Goal: Task Accomplishment & Management: Complete application form

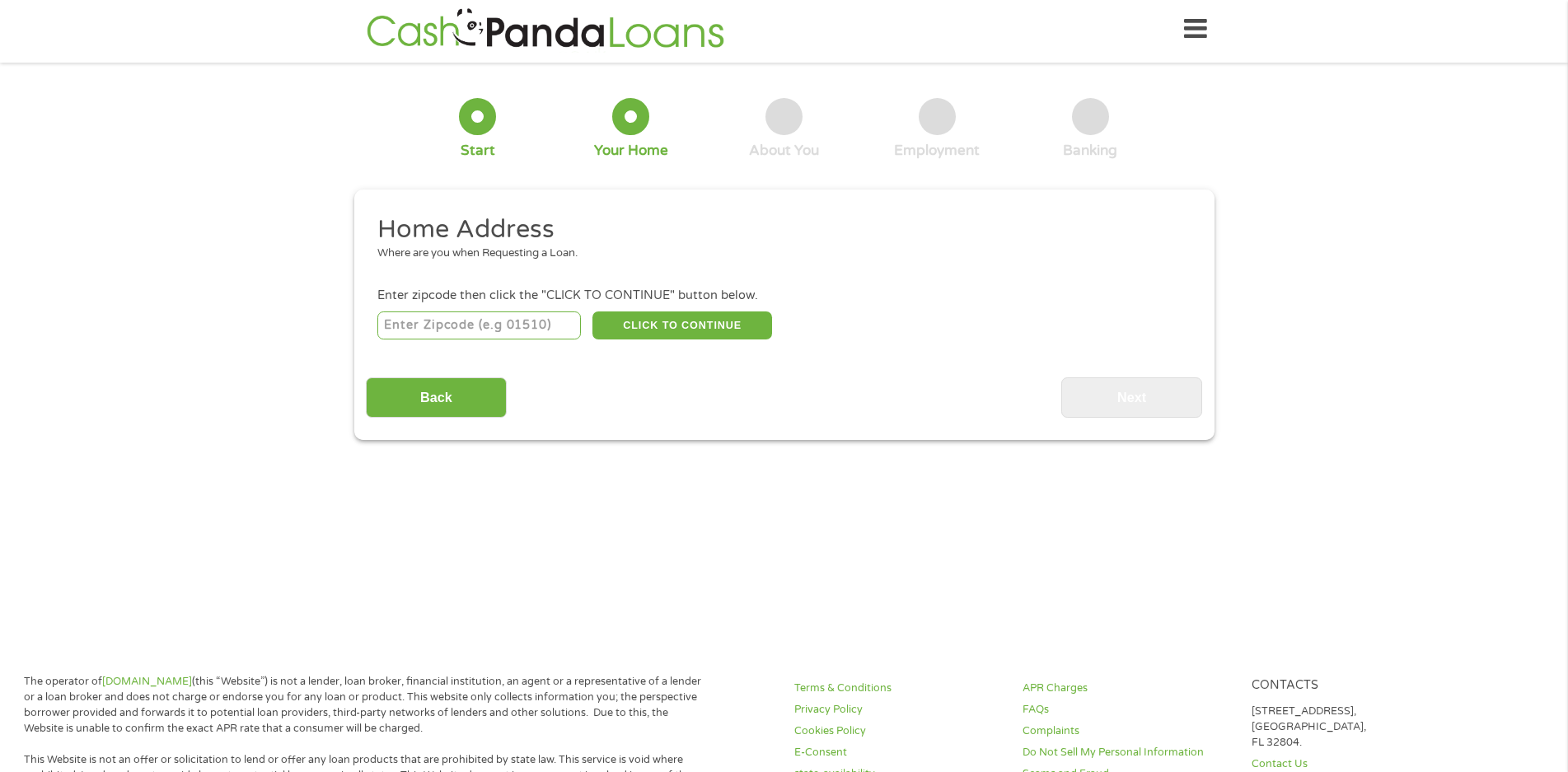
click at [477, 322] on input "number" at bounding box center [479, 325] width 204 height 28
type input "32435"
click at [673, 328] on button "CLICK TO CONTINUE" at bounding box center [682, 325] width 180 height 28
type input "32435"
type input "Defuniak Springs"
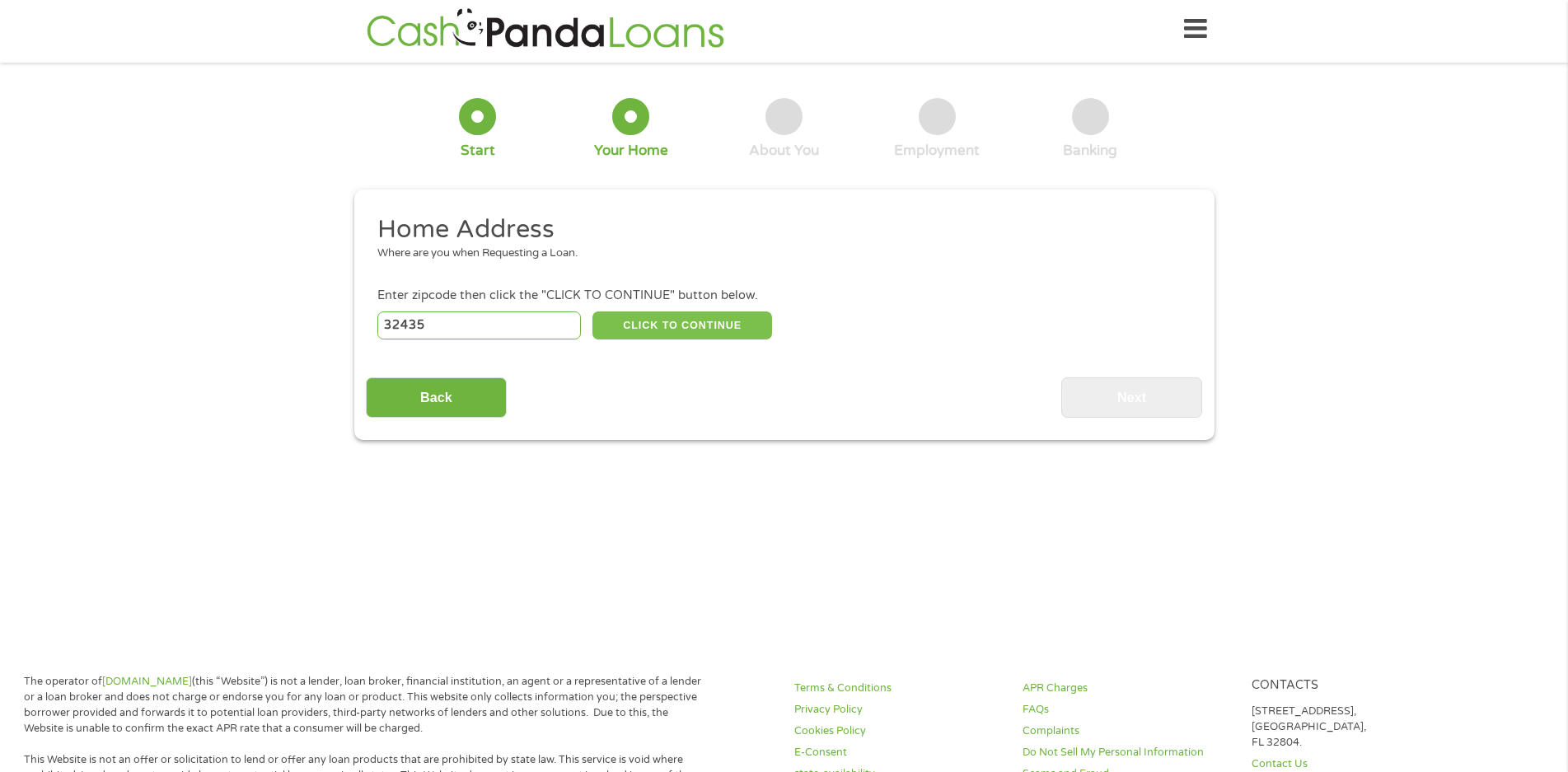
select select "[US_STATE]"
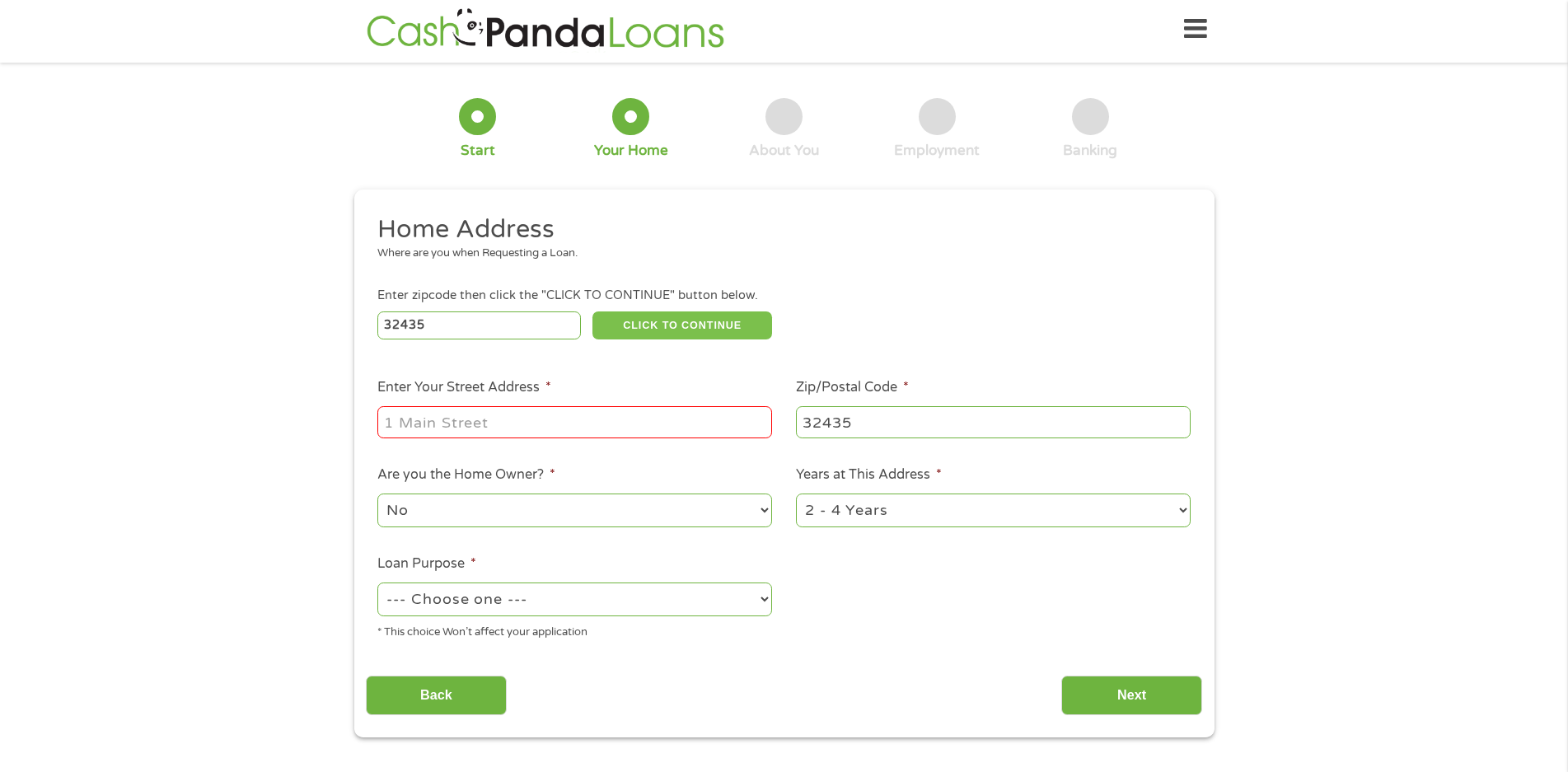
click at [679, 329] on button "CLICK TO CONTINUE" at bounding box center [682, 325] width 180 height 28
click at [505, 417] on input "Enter Your Street Address *" at bounding box center [574, 422] width 395 height 32
click at [543, 425] on input "[STREET_ADDRESS][PERSON_NAME]" at bounding box center [574, 422] width 395 height 32
type input "[STREET_ADDRESS][PERSON_NAME]"
click at [540, 599] on select "--- Choose one --- Pay Bills Debt Consolidation Home Improvement Major Purchase…" at bounding box center [574, 599] width 395 height 34
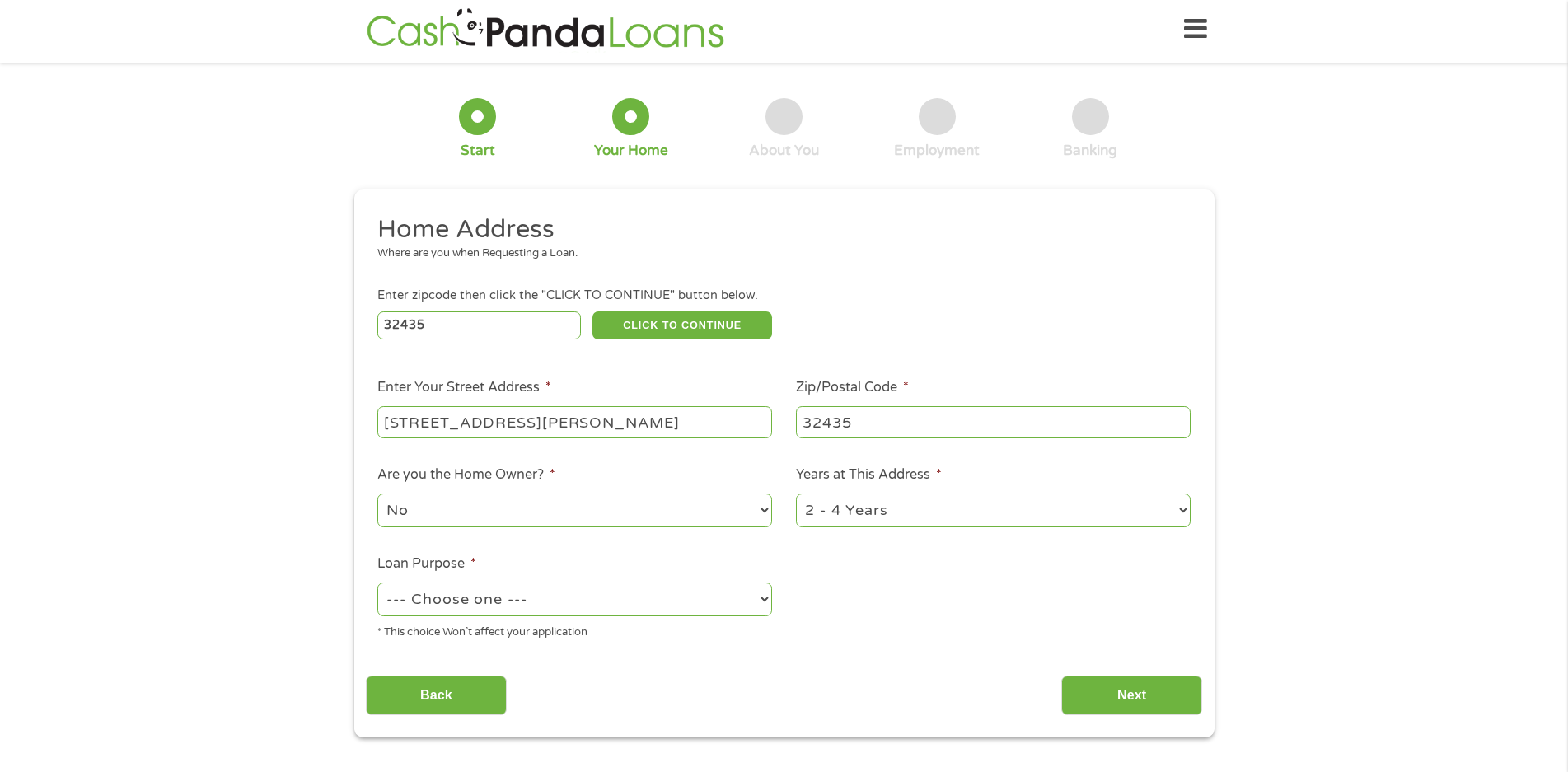
select select "paybills"
click at [377, 584] on select "--- Choose one --- Pay Bills Debt Consolidation Home Improvement Major Purchase…" at bounding box center [574, 599] width 395 height 34
click at [1143, 697] on input "Next" at bounding box center [1131, 696] width 141 height 40
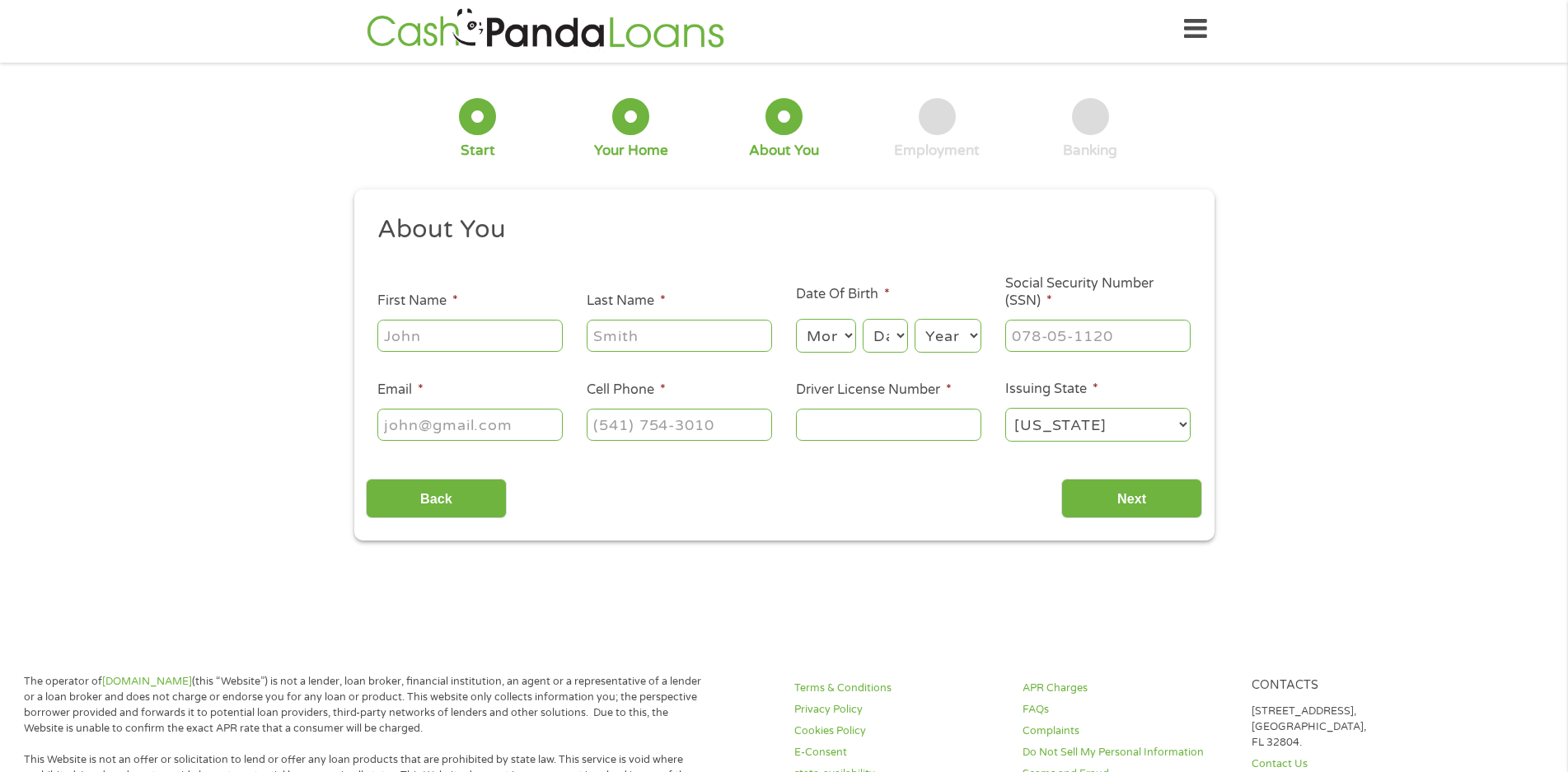
click at [411, 329] on input "First Name *" at bounding box center [470, 335] width 185 height 32
type input "athena"
click at [647, 342] on input "Last Name *" at bounding box center [679, 335] width 185 height 32
type input "[PERSON_NAME]"
click at [838, 345] on select "Month 1 2 3 4 5 6 7 8 9 10 11 12" at bounding box center [826, 335] width 60 height 34
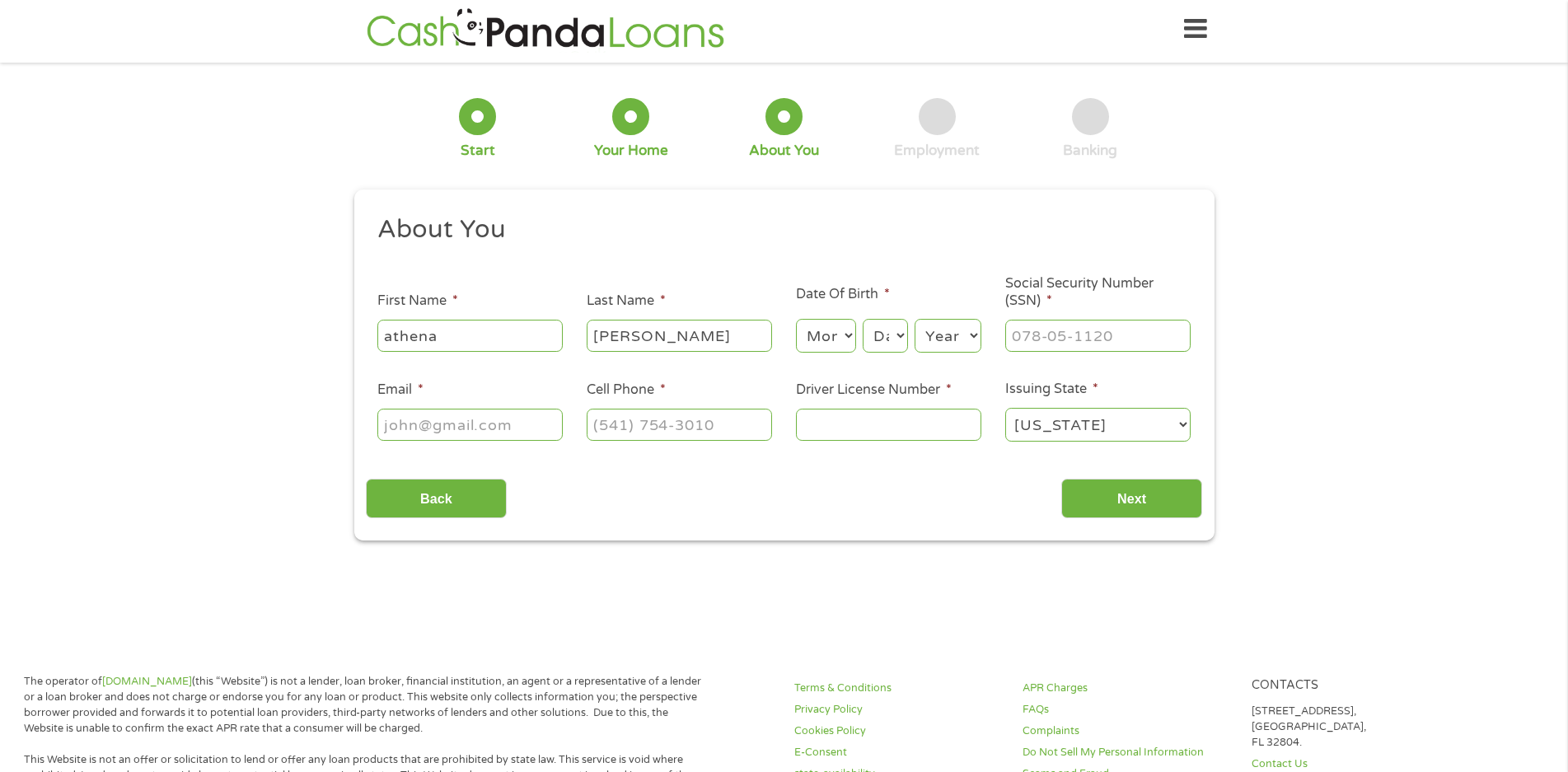
select select "5"
click at [796, 319] on select "Month 1 2 3 4 5 6 7 8 9 10 11 12" at bounding box center [826, 335] width 60 height 34
click at [886, 332] on select "Day 1 2 3 4 5 6 7 8 9 10 11 12 13 14 15 16 17 18 19 20 21 22 23 24 25 26 27 28 …" at bounding box center [885, 335] width 44 height 34
select select "31"
click at [863, 319] on select "Day 1 2 3 4 5 6 7 8 9 10 11 12 13 14 15 16 17 18 19 20 21 22 23 24 25 26 27 28 …" at bounding box center [885, 335] width 44 height 34
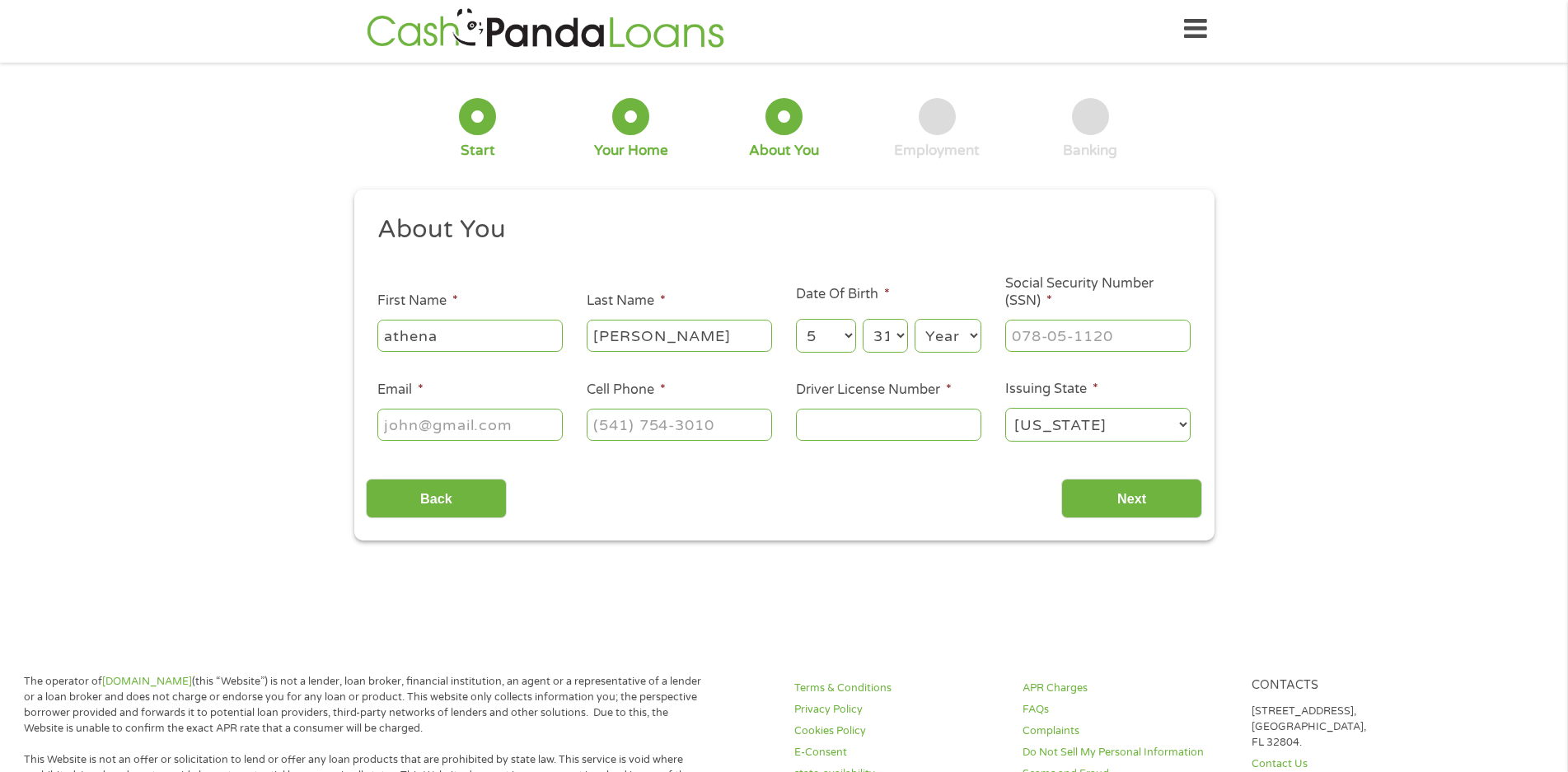
click at [953, 338] on select "Year [DATE] 2006 2005 2004 2003 2002 2001 2000 1999 1998 1997 1996 1995 1994 19…" at bounding box center [949, 335] width 67 height 34
select select "1980"
click at [915, 319] on select "Year [DATE] 2006 2005 2004 2003 2002 2001 2000 1999 1998 1997 1996 1995 1994 19…" at bounding box center [949, 335] width 67 height 34
click at [1084, 341] on input "___-__-____" at bounding box center [1098, 335] width 185 height 32
type input "257-35-8453"
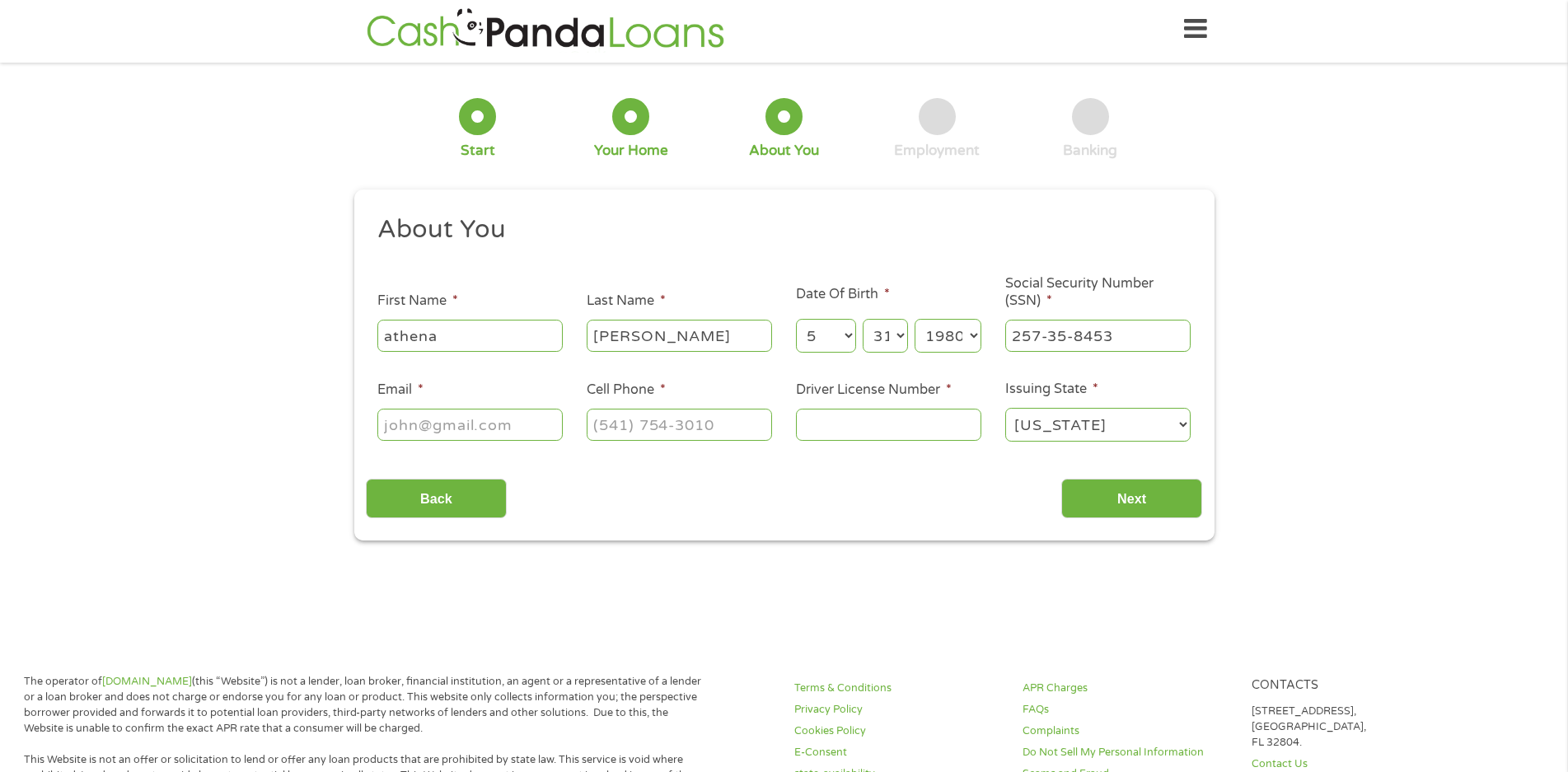
click at [496, 426] on input "Email *" at bounding box center [470, 424] width 185 height 32
type input "[EMAIL_ADDRESS][DOMAIN_NAME]"
click at [684, 423] on input "(___) ___-____" at bounding box center [679, 424] width 185 height 32
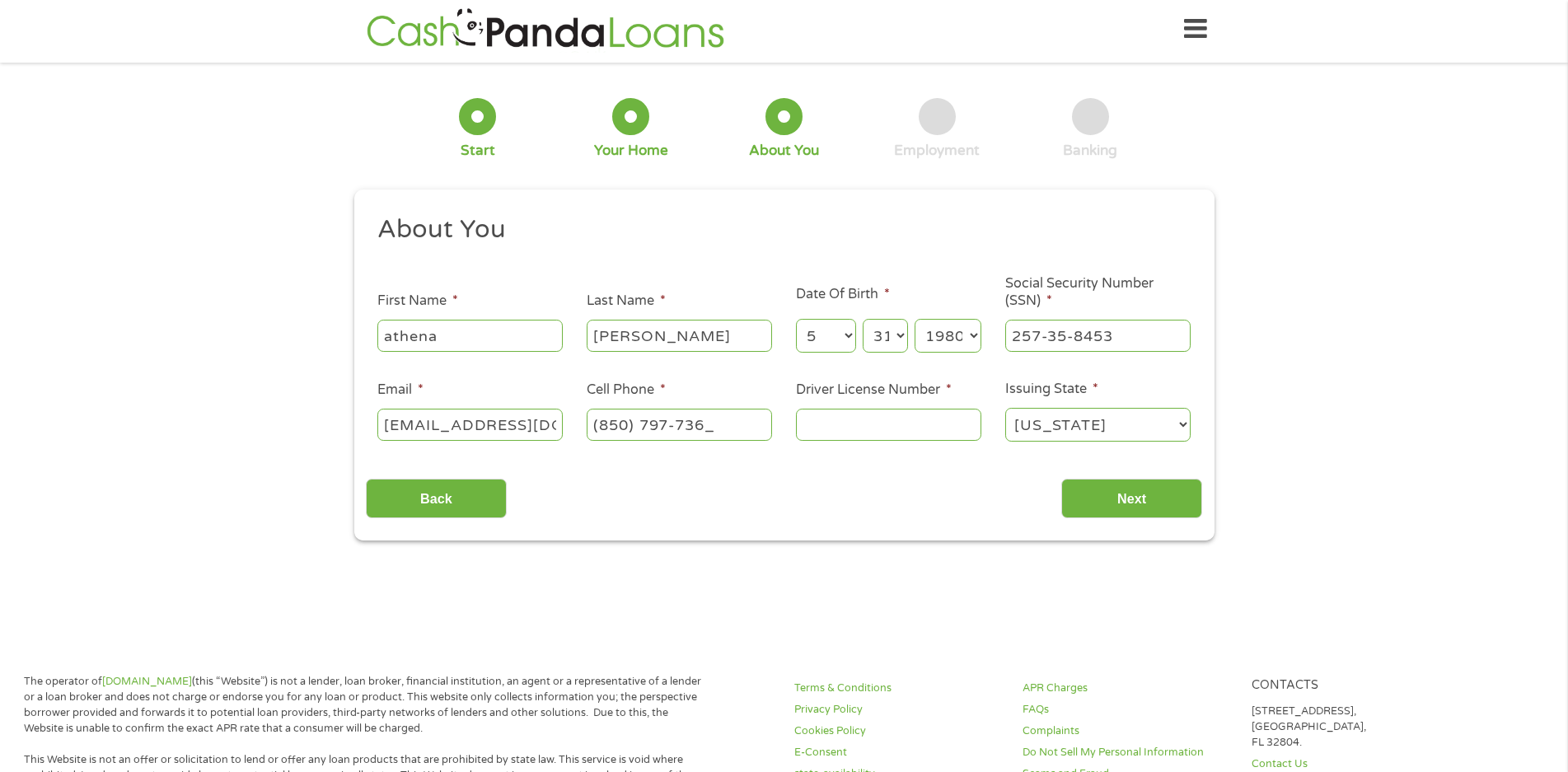
type input "[PHONE_NUMBER]"
click at [924, 422] on input "Driver License Number *" at bounding box center [888, 424] width 185 height 32
click at [933, 432] on input "Driver License Number *" at bounding box center [888, 424] width 185 height 32
type input "b414004806910"
click at [1105, 492] on input "Next" at bounding box center [1131, 499] width 141 height 40
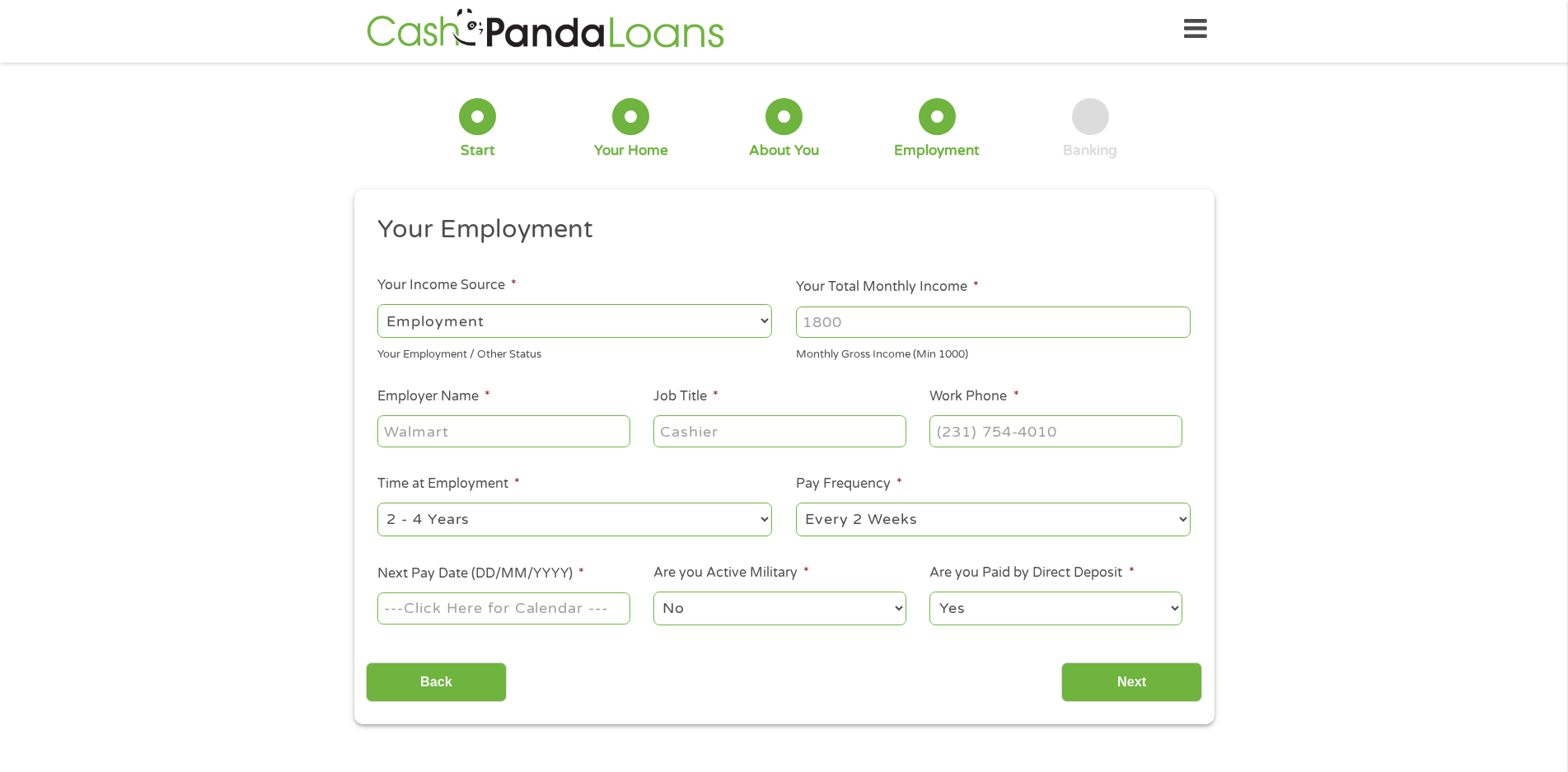
click at [642, 331] on select "--- Choose one --- Employment [DEMOGRAPHIC_DATA] Benefits" at bounding box center [574, 321] width 395 height 34
select select "benefits"
click at [377, 304] on select "--- Choose one --- Employment [DEMOGRAPHIC_DATA] Benefits" at bounding box center [574, 321] width 395 height 34
type input "Other"
type input "[PHONE_NUMBER]"
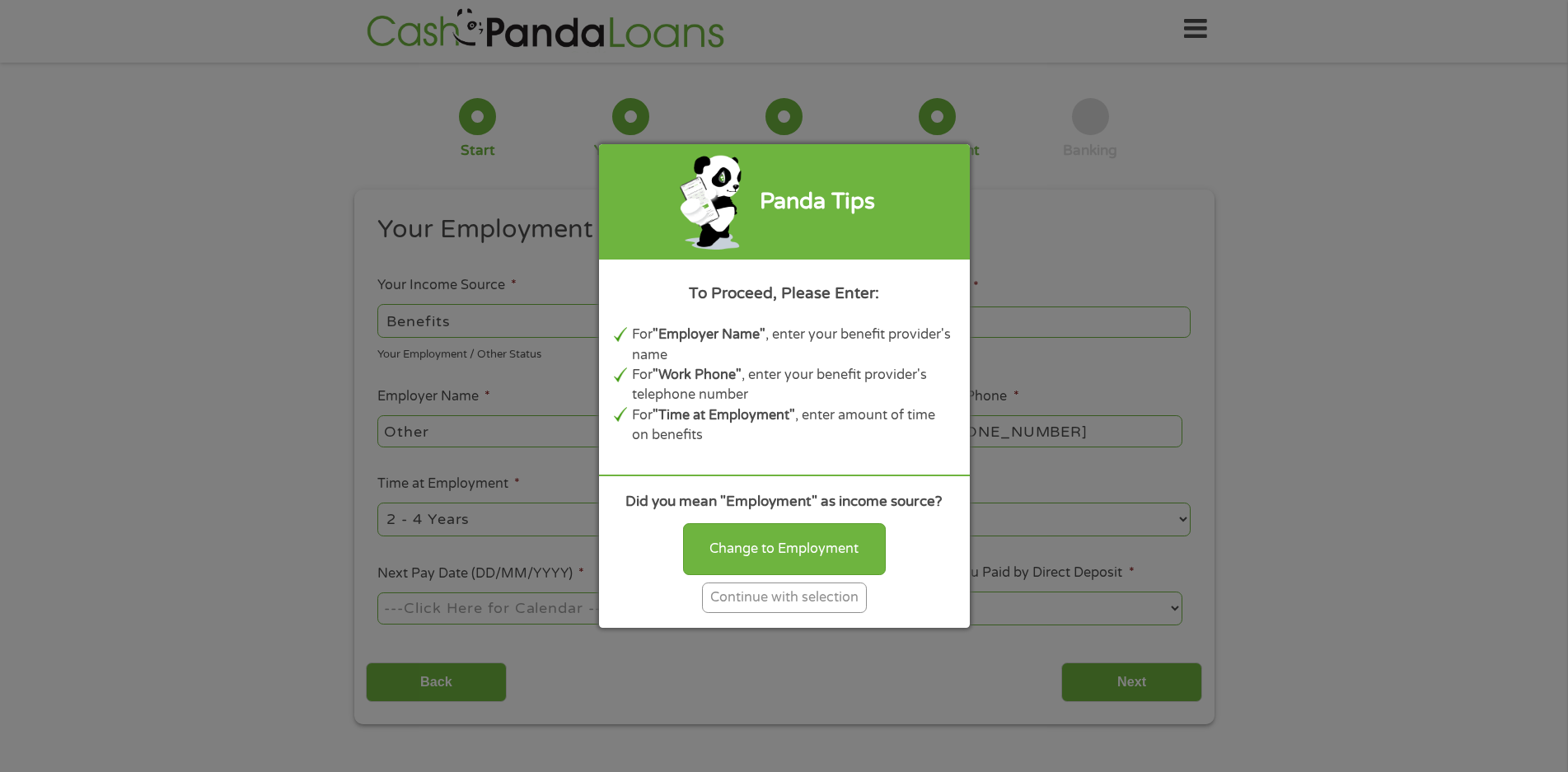
click at [519, 316] on div "Panda Tips To Proceed, Please Enter: For "Employer Name" , enter your benefit p…" at bounding box center [784, 386] width 1568 height 772
click at [1128, 310] on div "Panda Tips To Proceed, Please Enter: For "Employer Name" , enter your benefit p…" at bounding box center [784, 386] width 1568 height 772
click at [1144, 233] on div "Panda Tips To Proceed, Please Enter: For "Employer Name" , enter your benefit p…" at bounding box center [784, 386] width 1568 height 772
click at [737, 561] on div "Change to Employment" at bounding box center [784, 548] width 203 height 51
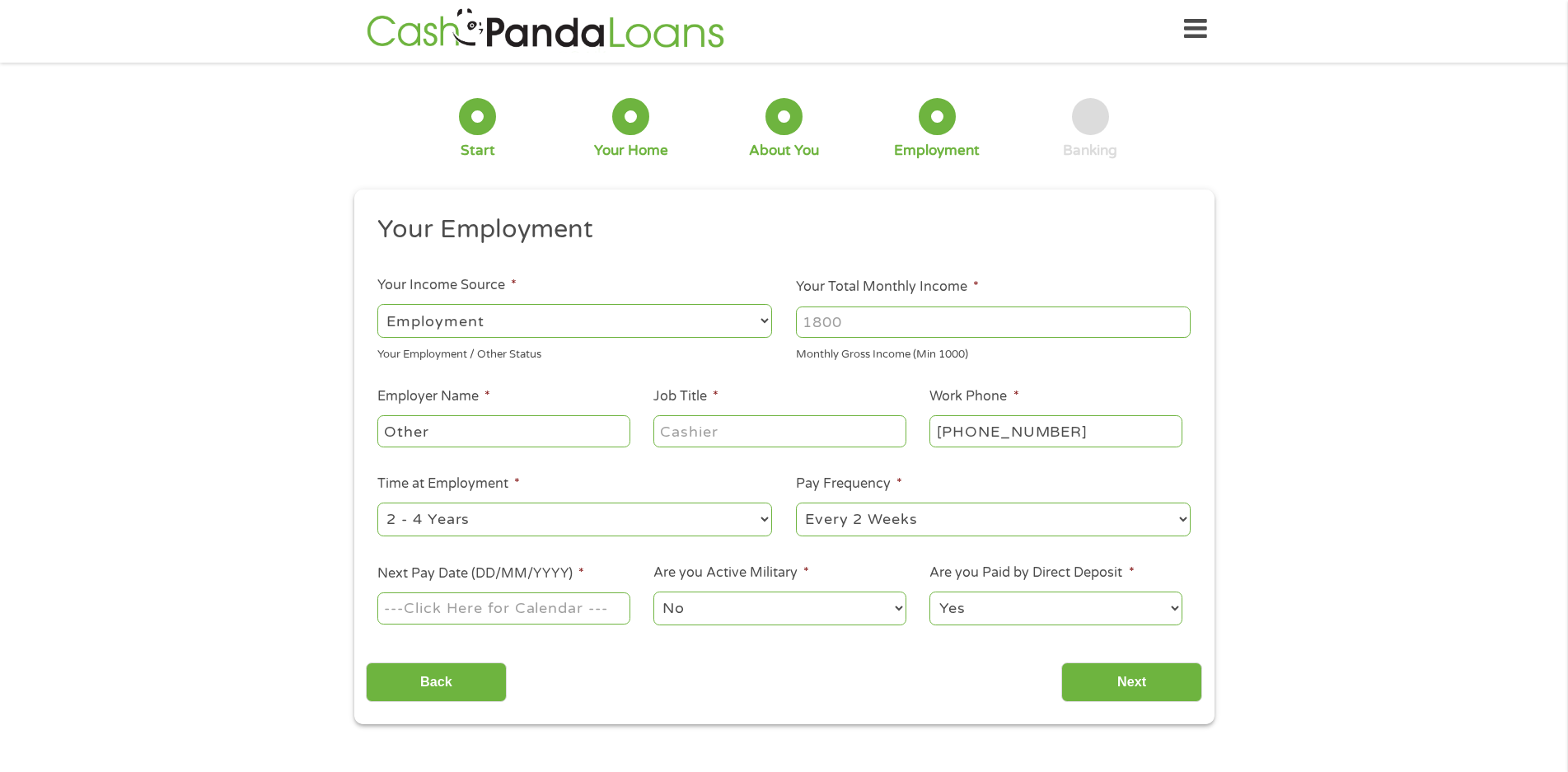
click at [516, 312] on select "--- Choose one --- Employment [DEMOGRAPHIC_DATA] Benefits" at bounding box center [574, 321] width 395 height 34
select select "selfEmployed"
click at [377, 304] on select "--- Choose one --- Employment [DEMOGRAPHIC_DATA] Benefits" at bounding box center [574, 321] width 395 height 34
click at [857, 325] on input "Your Total Monthly Income *" at bounding box center [993, 322] width 395 height 32
type input "2000"
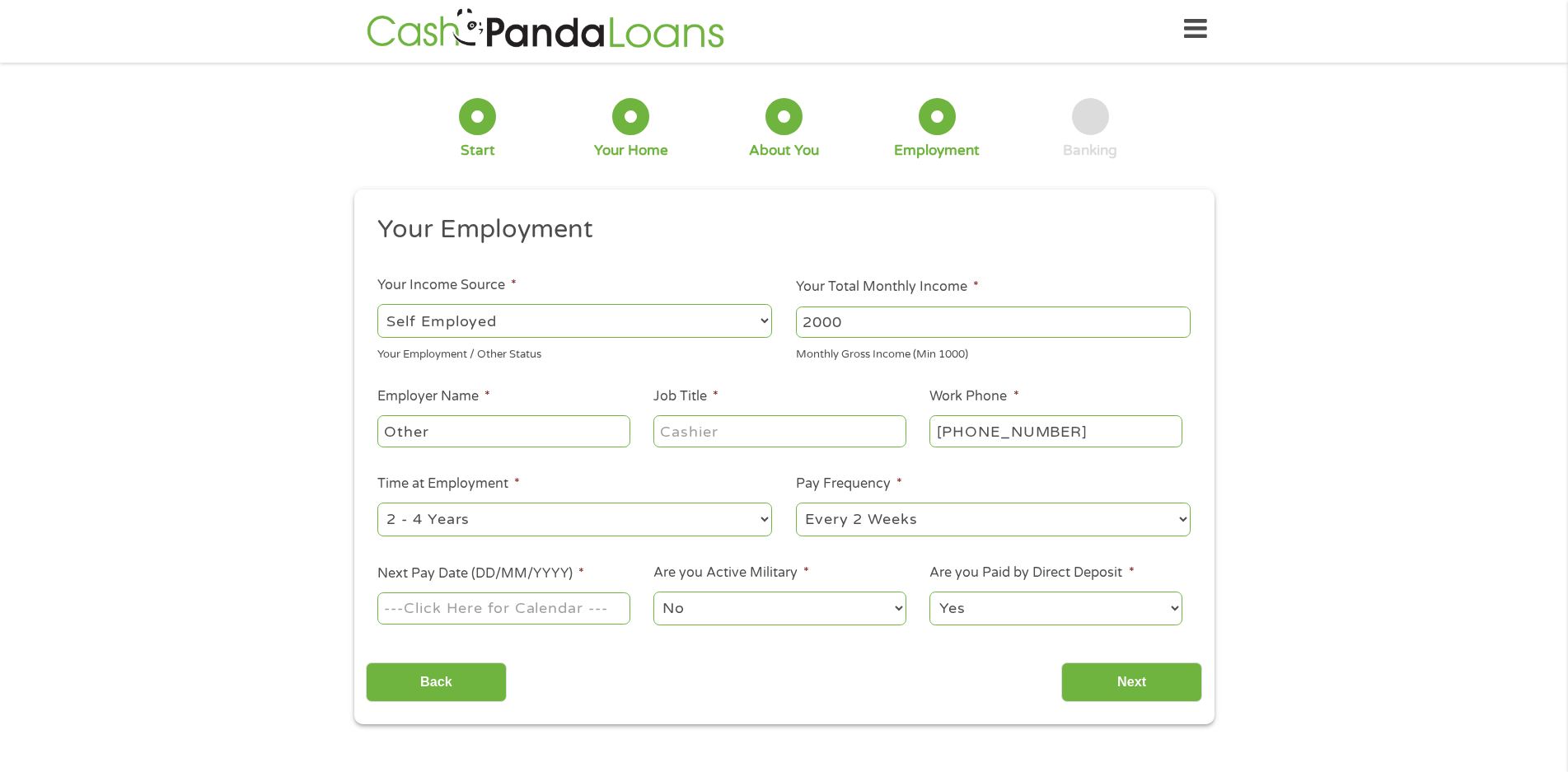
click at [448, 445] on input "Other" at bounding box center [503, 431] width 253 height 32
drag, startPoint x: 422, startPoint y: 432, endPoint x: 335, endPoint y: 439, distance: 87.3
click at [337, 439] on div "1 Start 2 Your Home 3 About You 4 Employment 5 Banking 6 This field is hidden w…" at bounding box center [784, 398] width 1568 height 650
click at [425, 433] on input "Othercontract cleaner" at bounding box center [503, 431] width 253 height 32
click at [387, 432] on input "rcontract cleaner" at bounding box center [503, 431] width 253 height 32
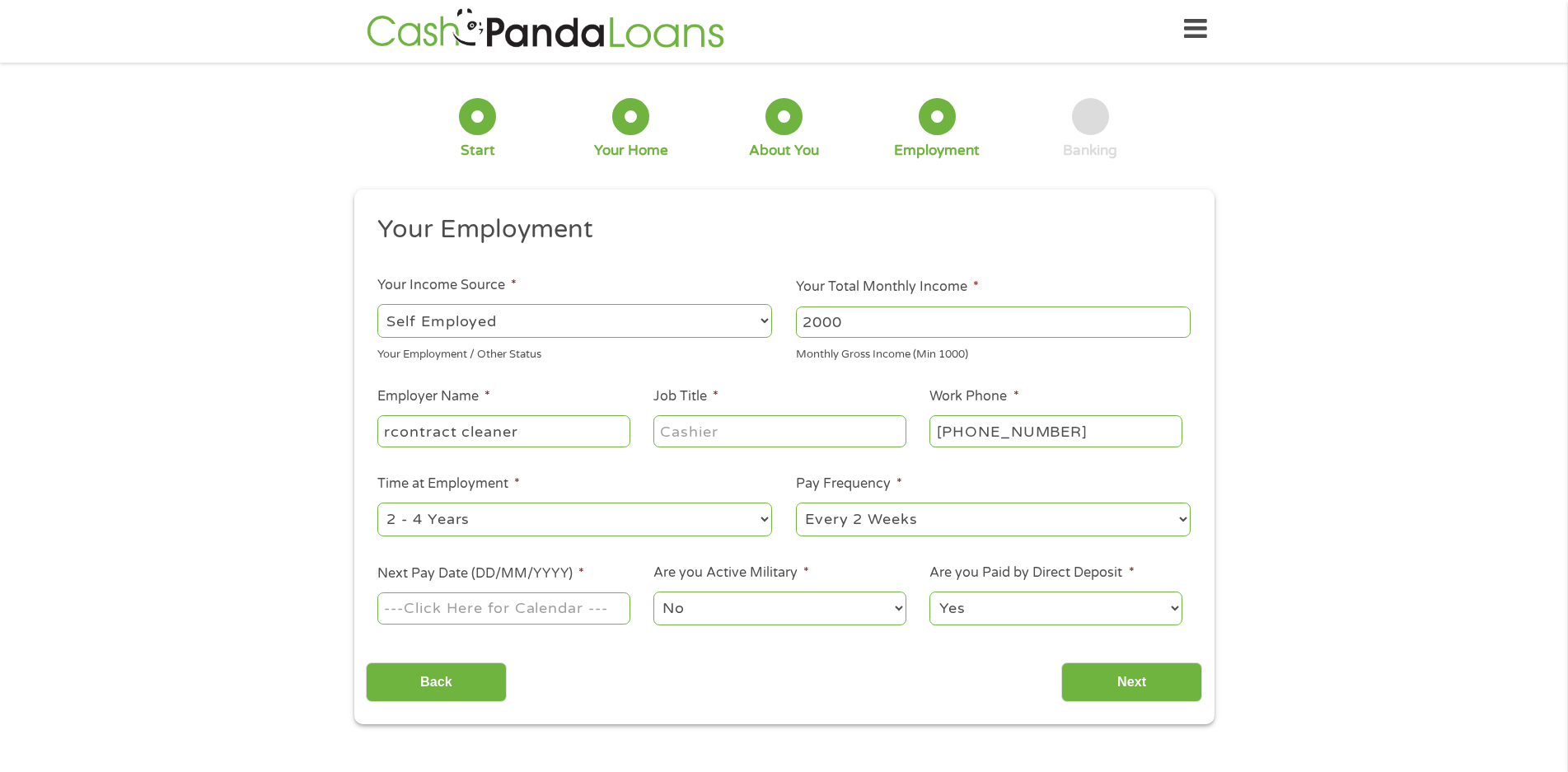
click at [390, 433] on input "rcontract cleaner" at bounding box center [503, 431] width 253 height 32
type input "contract cleaner"
click at [695, 429] on input "Job Title *" at bounding box center [780, 431] width 253 height 32
type input "cleaner"
